Goal: Check status: Check status

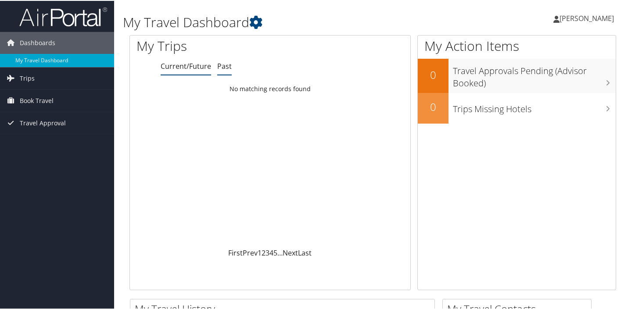
click at [222, 65] on link "Past" at bounding box center [224, 66] width 14 height 10
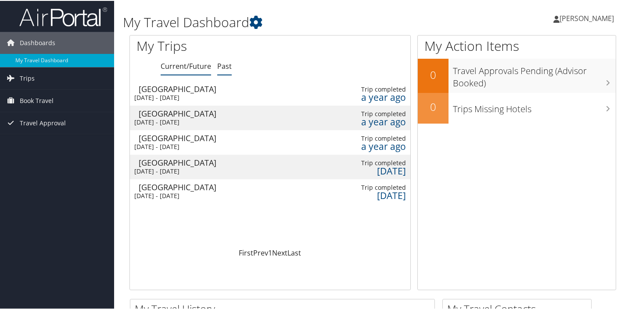
click at [196, 65] on link "Current/Future" at bounding box center [186, 66] width 50 height 10
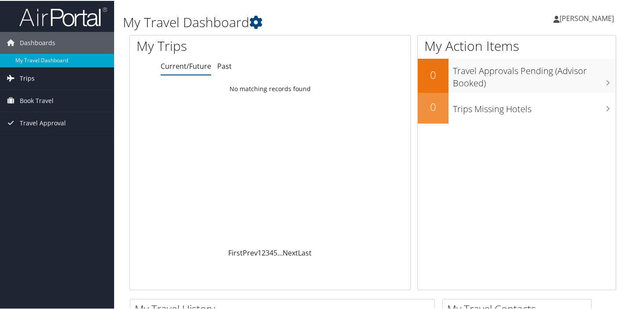
click at [32, 77] on span "Trips" at bounding box center [27, 78] width 15 height 22
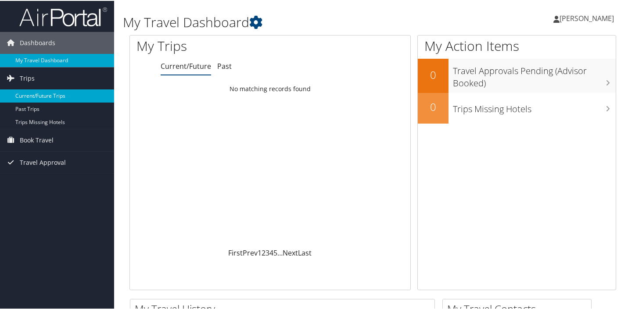
click at [36, 96] on link "Current/Future Trips" at bounding box center [57, 95] width 114 height 13
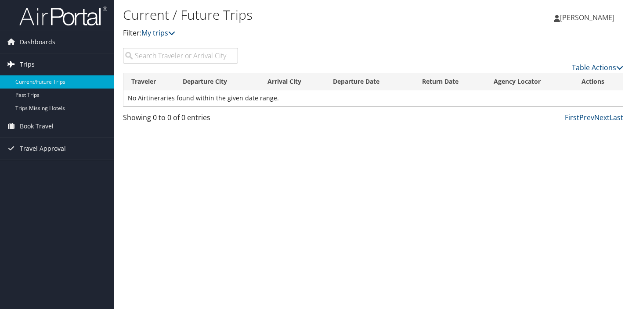
click at [27, 65] on span "Trips" at bounding box center [27, 65] width 15 height 22
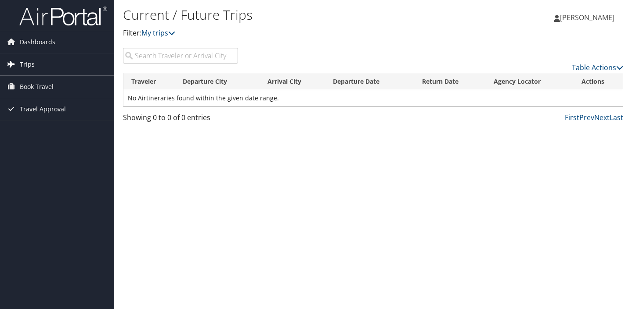
click at [22, 65] on span "Trips" at bounding box center [27, 65] width 15 height 22
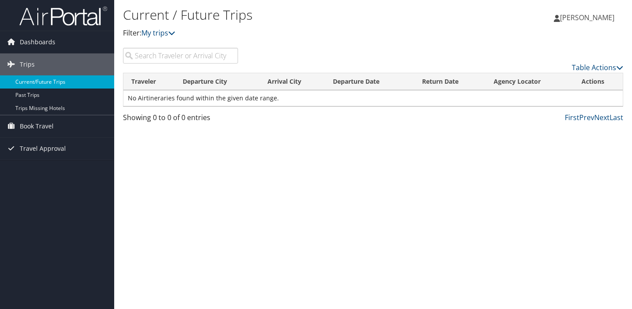
click at [35, 85] on link "Current/Future Trips" at bounding box center [57, 82] width 114 height 13
click at [34, 40] on span "Dashboards" at bounding box center [38, 42] width 36 height 22
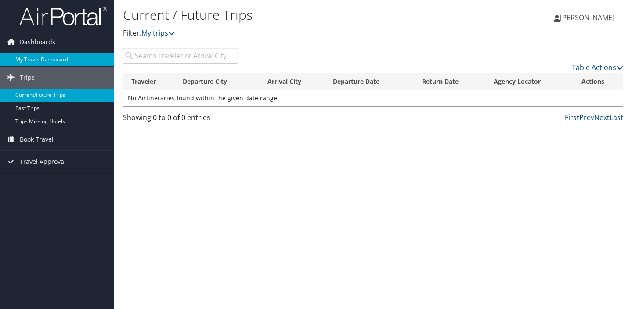
click at [32, 58] on link "My Travel Dashboard" at bounding box center [57, 59] width 114 height 13
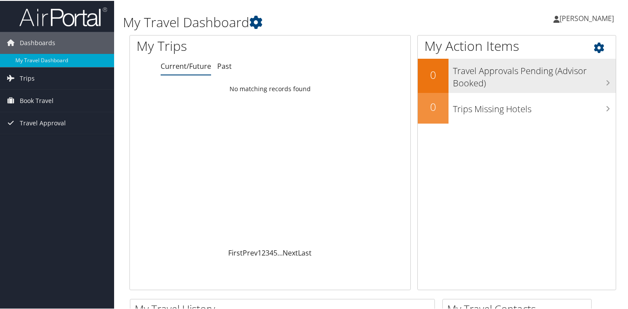
click at [478, 82] on h3 "Travel Approvals Pending (Advisor Booked)" at bounding box center [534, 74] width 163 height 29
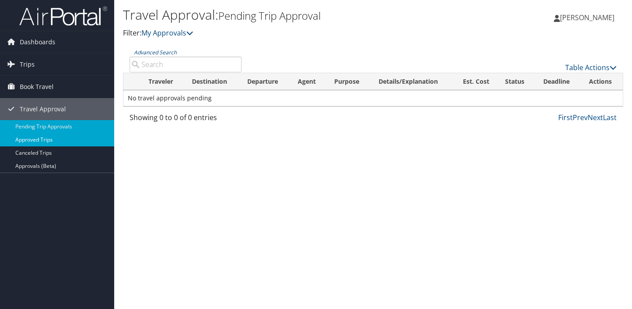
click at [41, 143] on link "Approved Trips" at bounding box center [57, 139] width 114 height 13
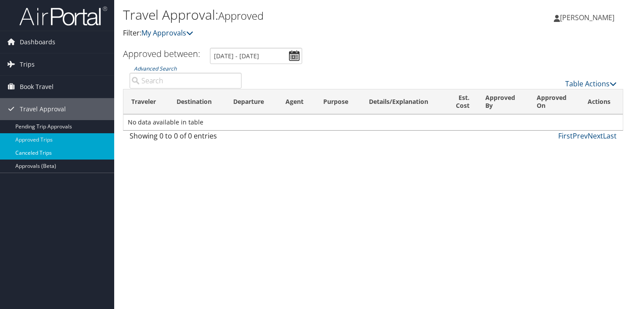
click at [41, 152] on link "Canceled Trips" at bounding box center [57, 153] width 114 height 13
click at [37, 137] on link "Approved Trips" at bounding box center [57, 139] width 114 height 13
